Goal: Navigation & Orientation: Find specific page/section

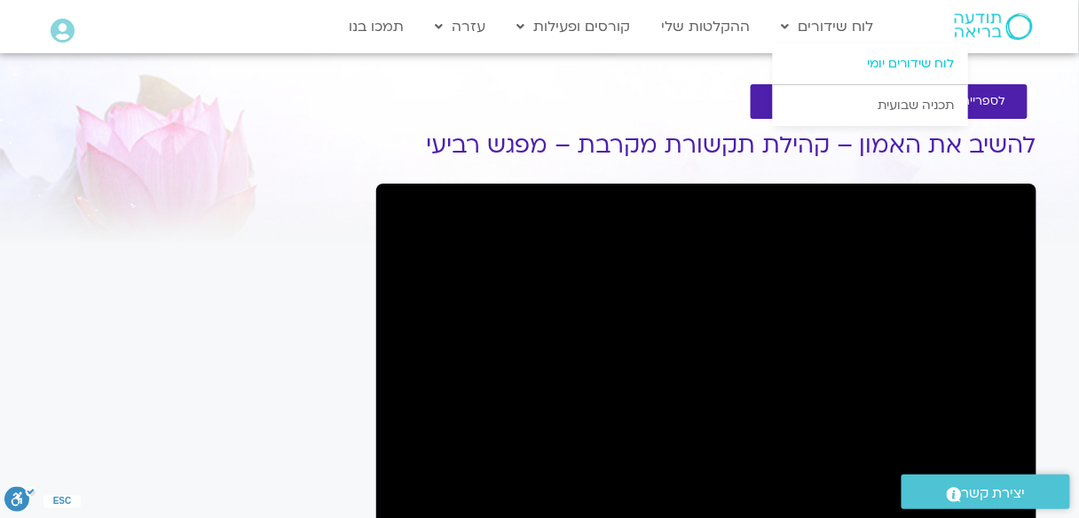
click at [875, 65] on link "לוח שידורים יומי" at bounding box center [870, 63] width 195 height 41
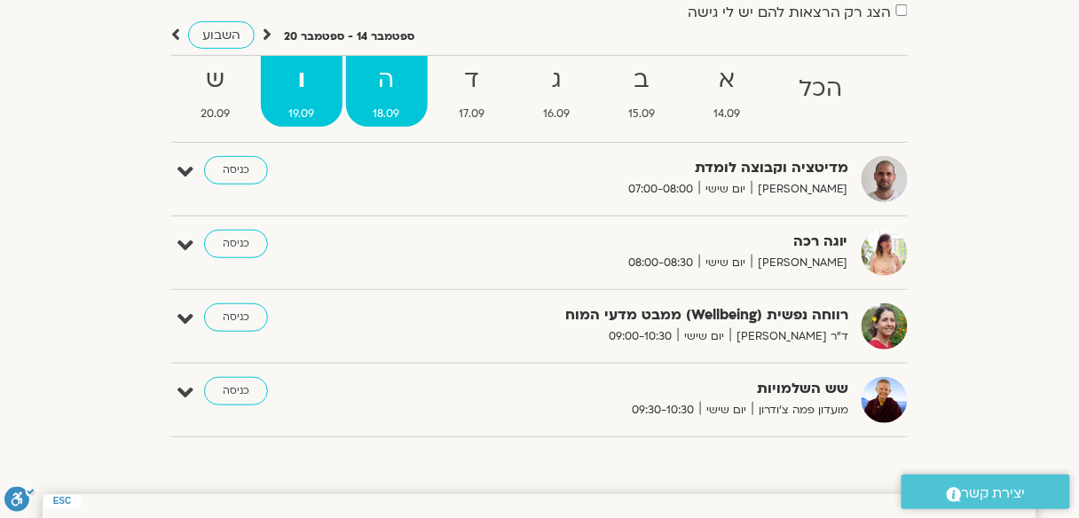
click at [398, 95] on strong "ה" at bounding box center [387, 80] width 82 height 40
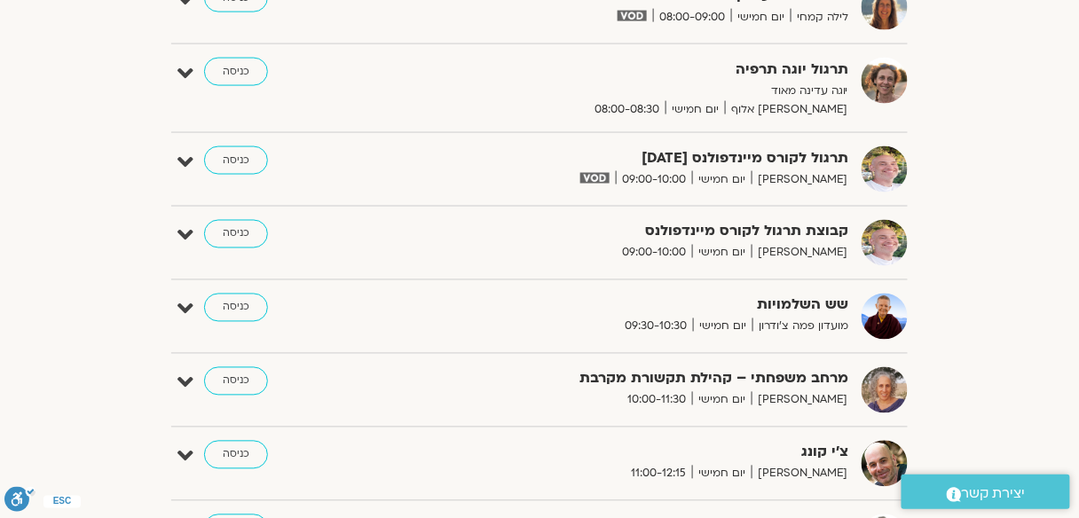
scroll to position [568, 0]
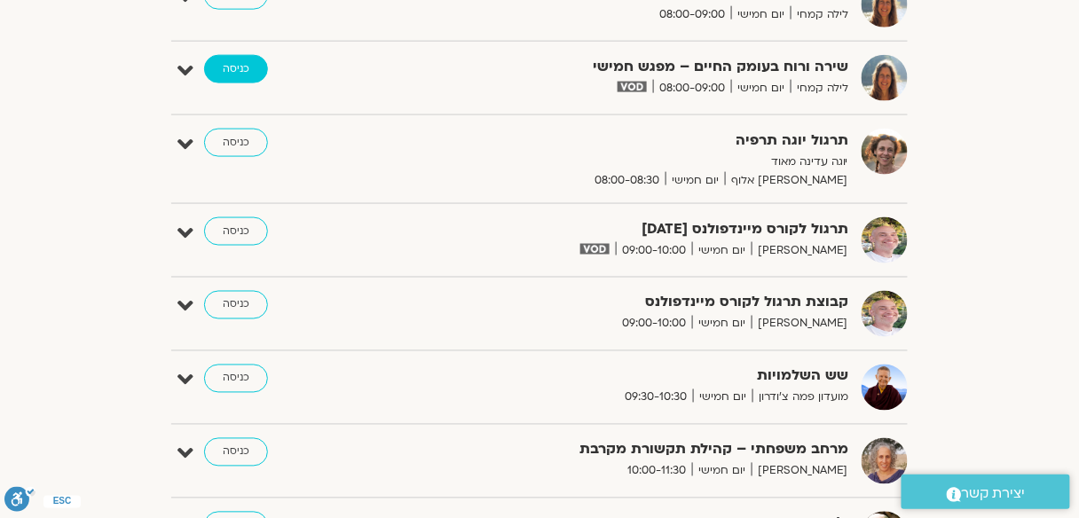
click at [234, 59] on link "כניסה" at bounding box center [236, 69] width 64 height 28
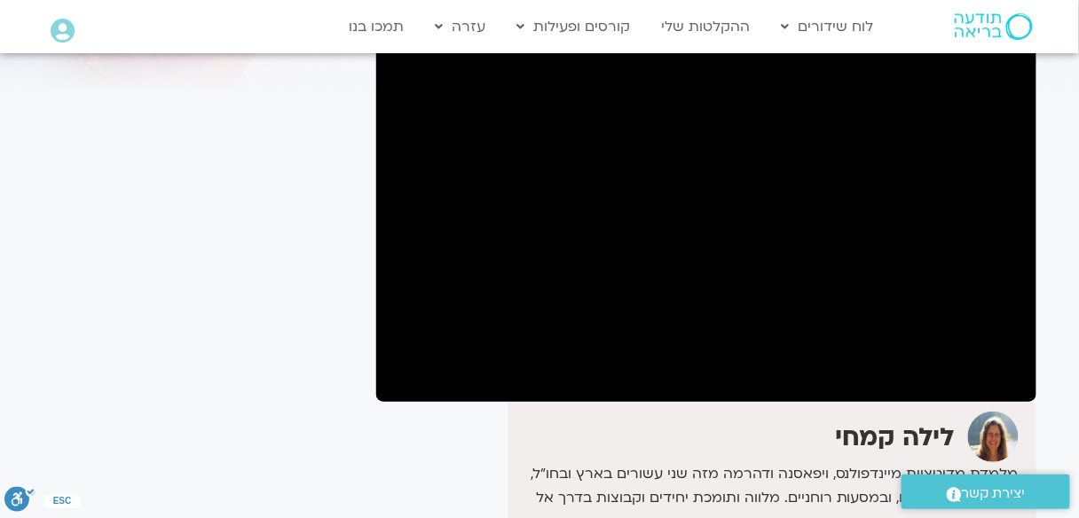
scroll to position [136, 0]
